Goal: Information Seeking & Learning: Learn about a topic

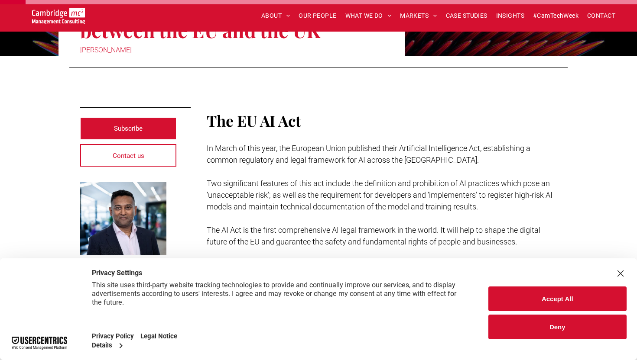
scroll to position [137, 0]
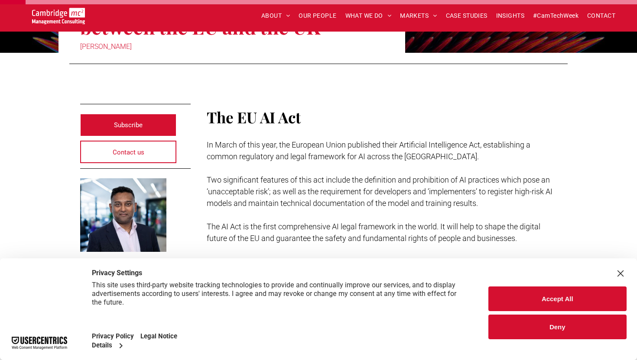
click at [626, 274] on div "Accept All Deny" at bounding box center [557, 310] width 159 height 102
click at [621, 269] on div "Close Layer" at bounding box center [620, 274] width 12 height 12
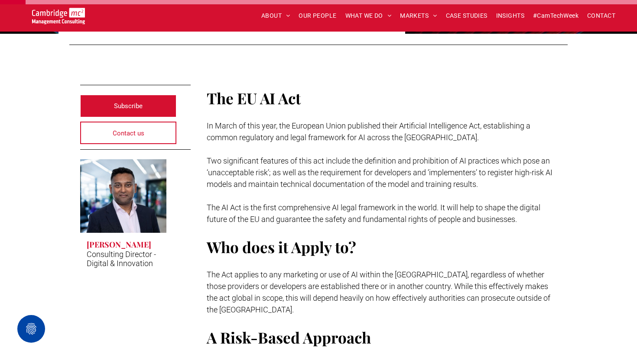
scroll to position [157, 0]
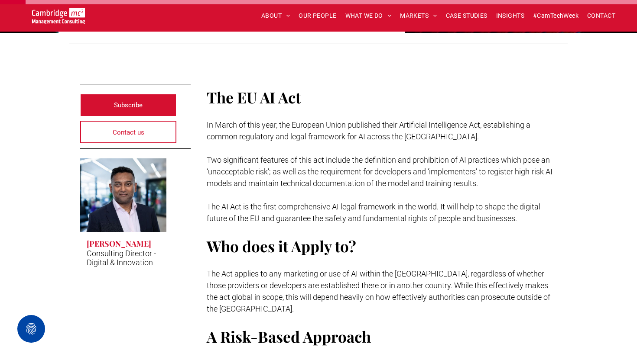
click at [364, 125] on span "In March of this year, the European Union published their Artificial Intelligen…" at bounding box center [369, 130] width 324 height 21
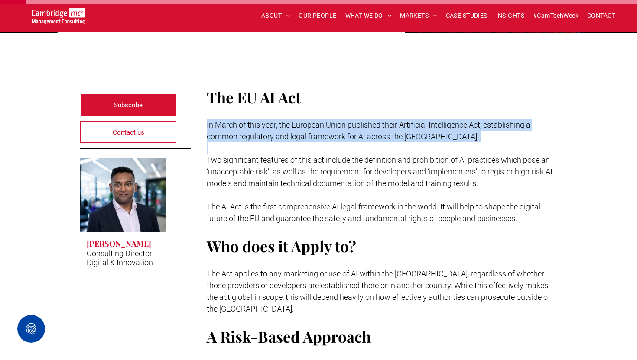
click at [364, 125] on span "In March of this year, the European Union published their Artificial Intelligen…" at bounding box center [369, 130] width 324 height 21
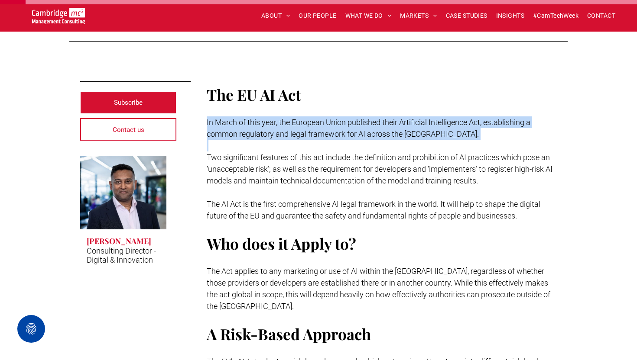
click at [385, 145] on p at bounding box center [382, 146] width 350 height 12
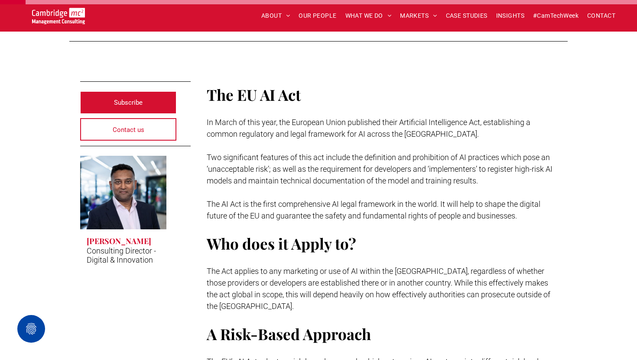
click at [463, 152] on p "Two significant features of this act include the definition and prohibition of …" at bounding box center [382, 169] width 350 height 35
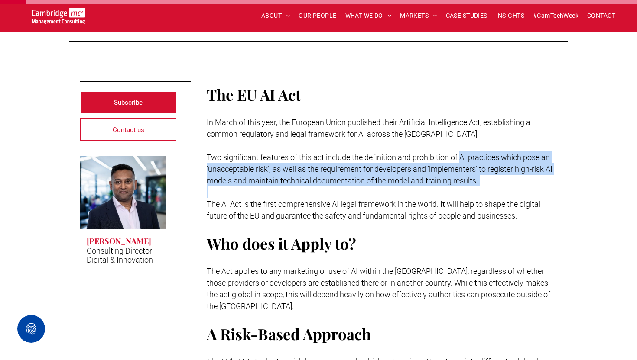
drag, startPoint x: 460, startPoint y: 155, endPoint x: 489, endPoint y: 189, distance: 44.3
click at [489, 189] on div "The EU AI Act In March of this year, the European Union published their Artific…" at bounding box center [382, 232] width 350 height 297
copy span "AI practices which pose an ‘unacceptable risk’; as well as the requirement for …"
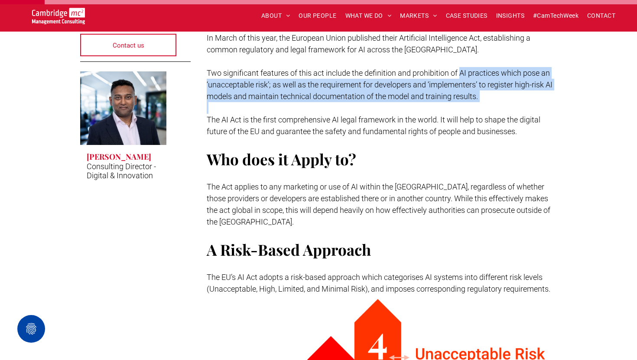
scroll to position [249, 0]
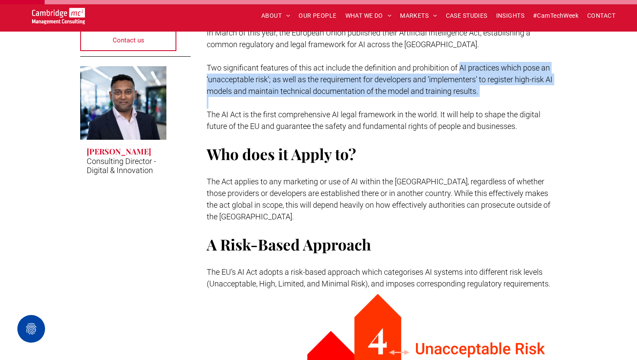
click at [465, 64] on span "Two significant features of this act include the definition and prohibition of …" at bounding box center [380, 79] width 346 height 32
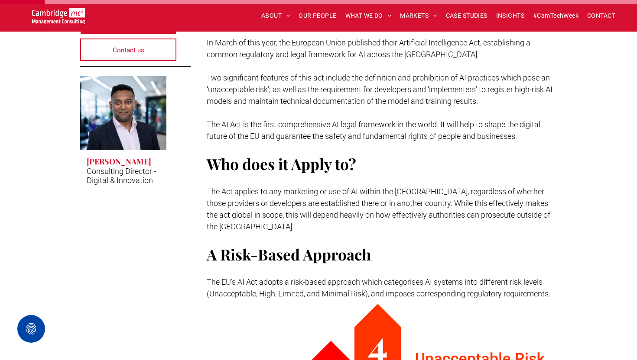
scroll to position [226, 0]
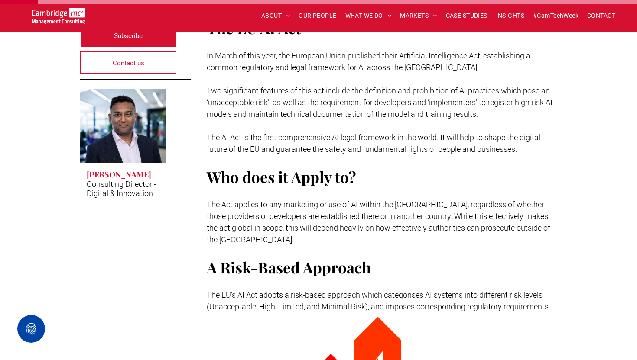
click at [146, 174] on h3 "[PERSON_NAME]" at bounding box center [119, 174] width 65 height 10
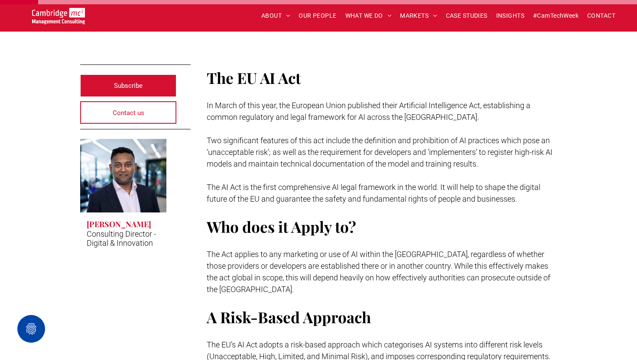
scroll to position [212, 0]
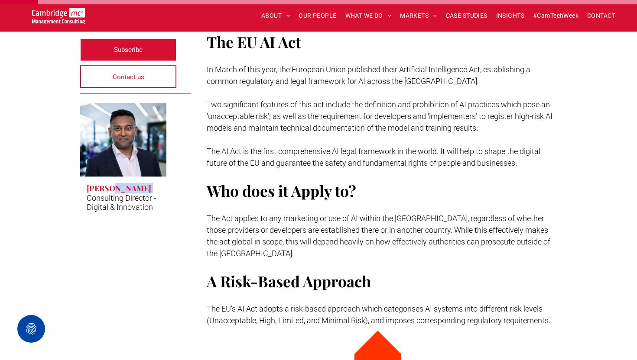
drag, startPoint x: 163, startPoint y: 187, endPoint x: 111, endPoint y: 188, distance: 52.0
click at [111, 188] on span "[PERSON_NAME] Consulting Director - Digital & Innovation Button" at bounding box center [123, 198] width 86 height 42
copy span "Weerasinghe"
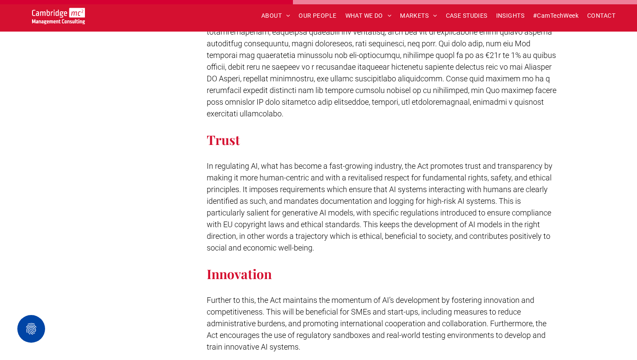
scroll to position [1912, 0]
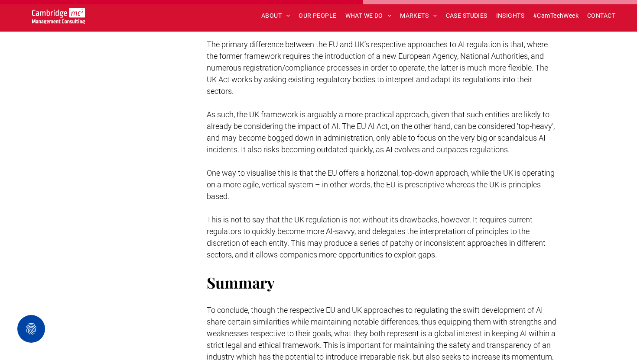
click at [392, 271] on p at bounding box center [382, 267] width 350 height 12
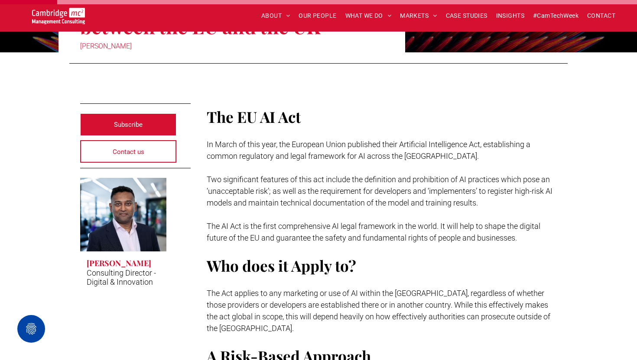
scroll to position [298, 0]
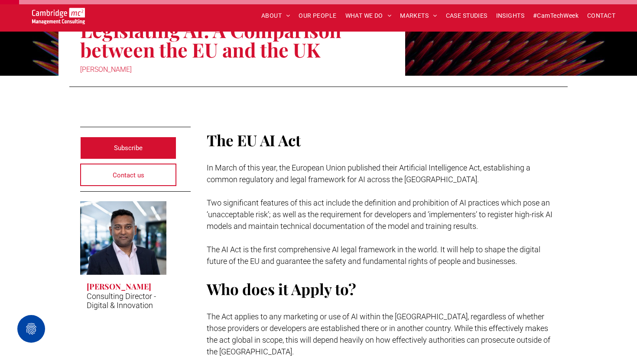
scroll to position [114, 0]
click at [340, 255] on p "The AI Act is the first comprehensive AI legal framework in the world. It will …" at bounding box center [382, 254] width 350 height 23
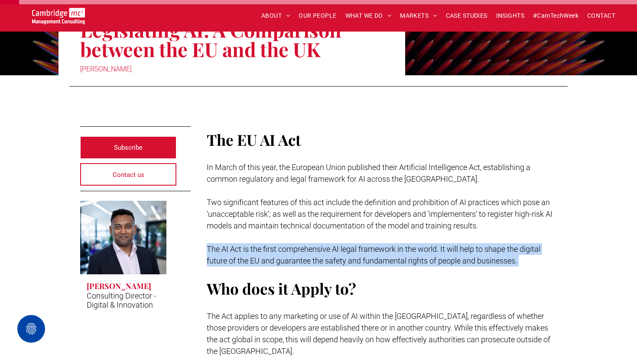
click at [340, 255] on p "The AI Act is the first comprehensive AI legal framework in the world. It will …" at bounding box center [382, 254] width 350 height 23
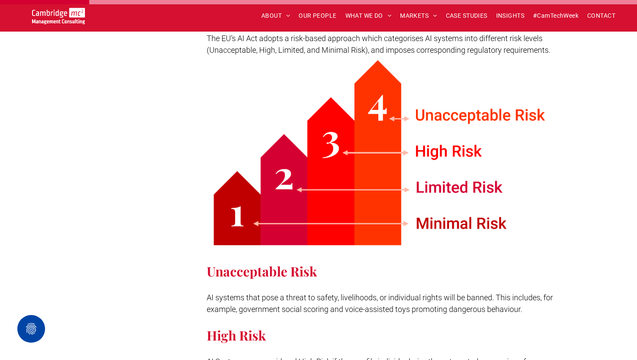
scroll to position [481, 0]
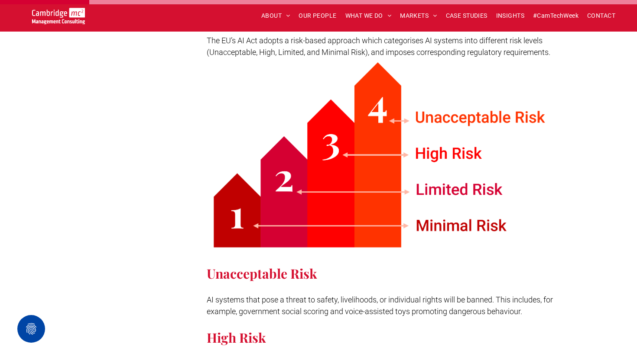
click at [390, 296] on span "AI systems that pose a threat to safety, livelihoods, or individual rights will…" at bounding box center [380, 305] width 346 height 21
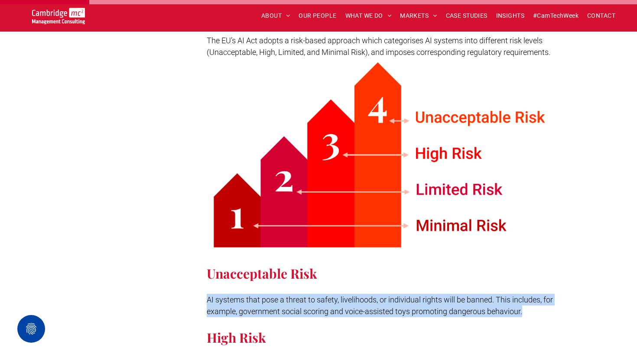
click at [390, 296] on span "AI systems that pose a threat to safety, livelihoods, or individual rights will…" at bounding box center [380, 305] width 346 height 21
click at [390, 317] on p at bounding box center [382, 323] width 350 height 12
